Goal: Task Accomplishment & Management: Manage account settings

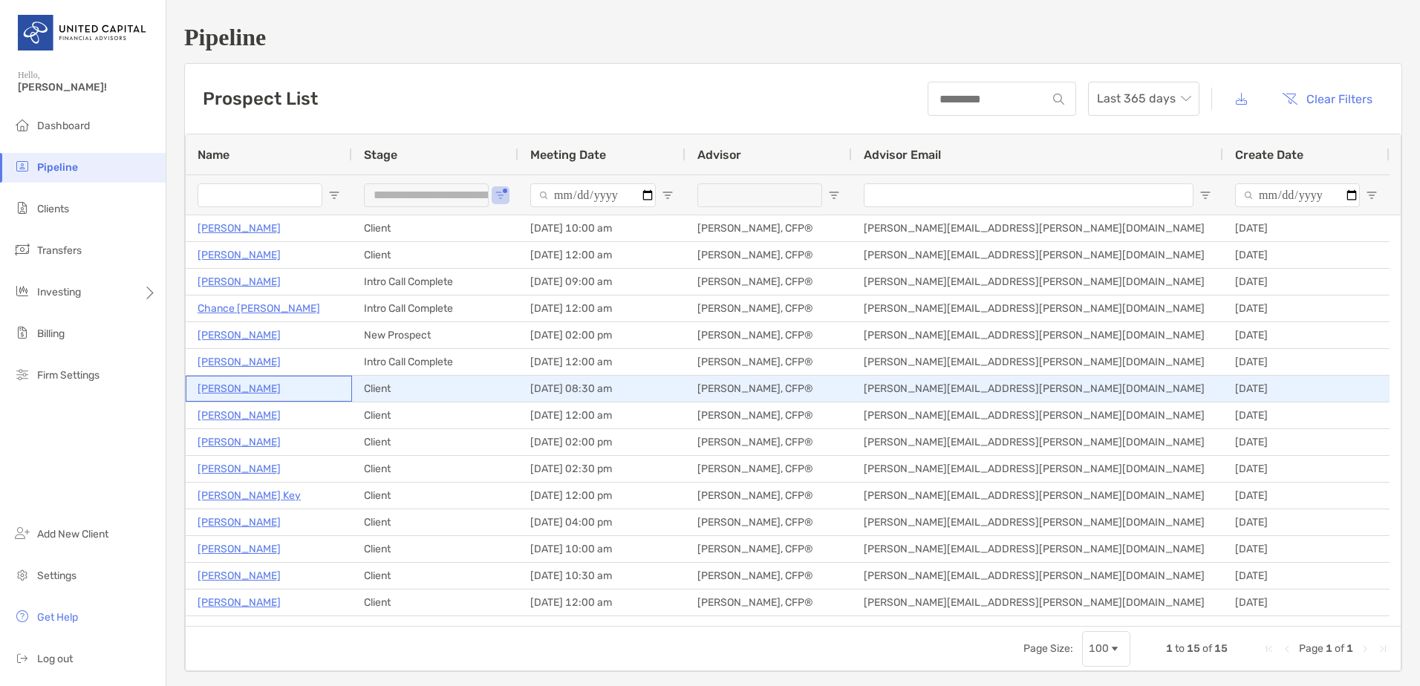
click at [254, 395] on p "[PERSON_NAME]" at bounding box center [239, 388] width 83 height 19
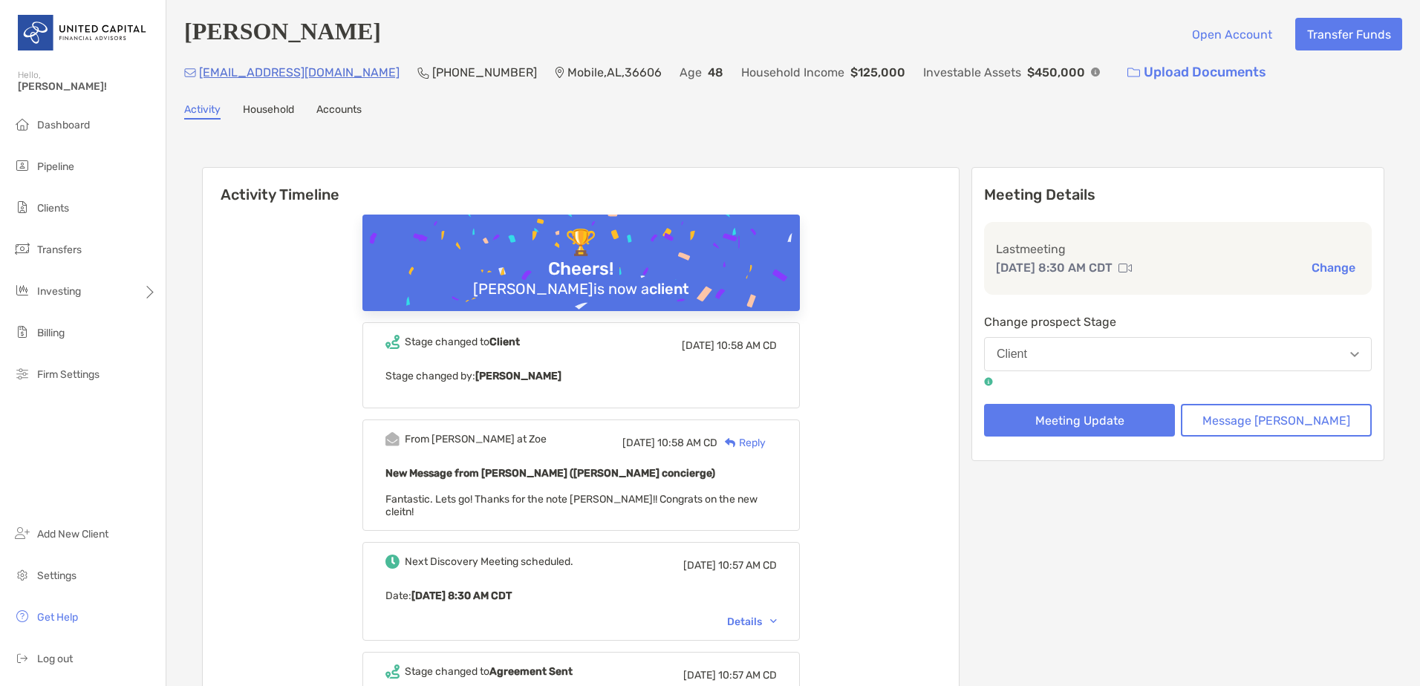
click at [337, 111] on link "Accounts" at bounding box center [338, 111] width 45 height 16
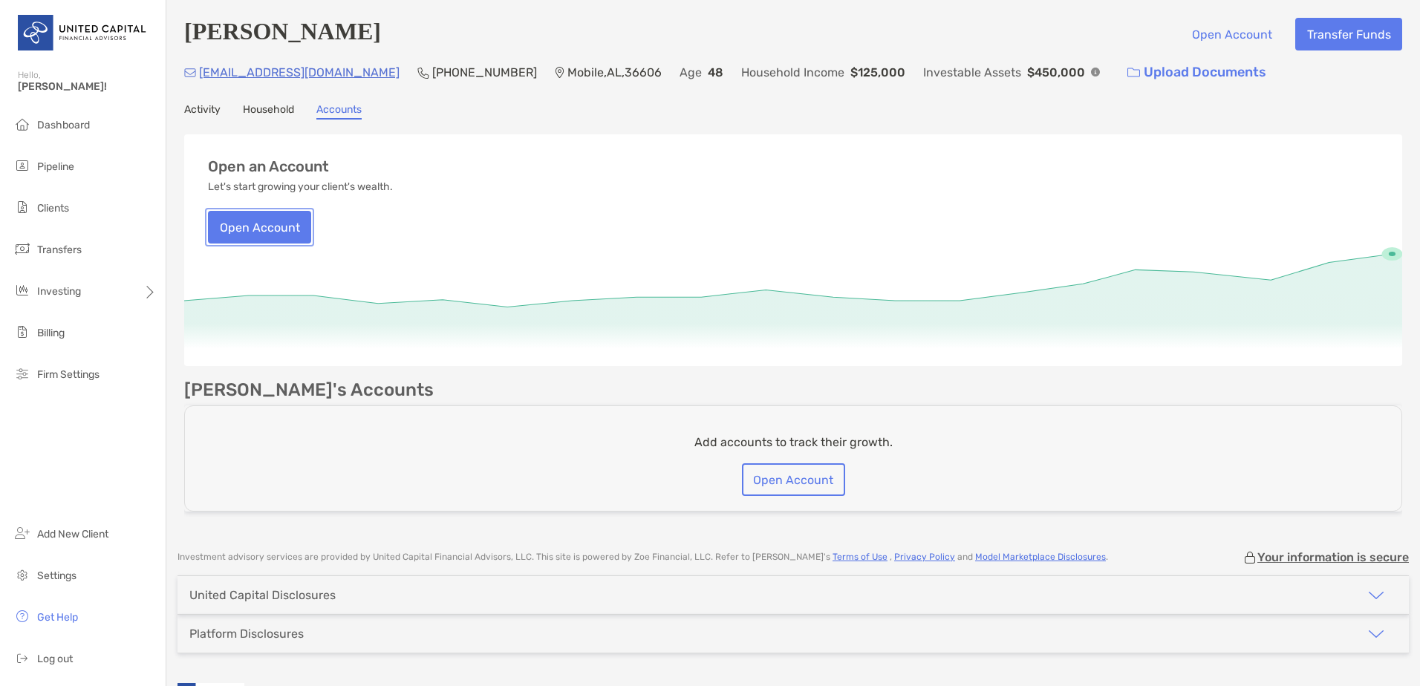
click at [255, 225] on button "Open Account" at bounding box center [259, 227] width 103 height 33
